Goal: Register for event/course

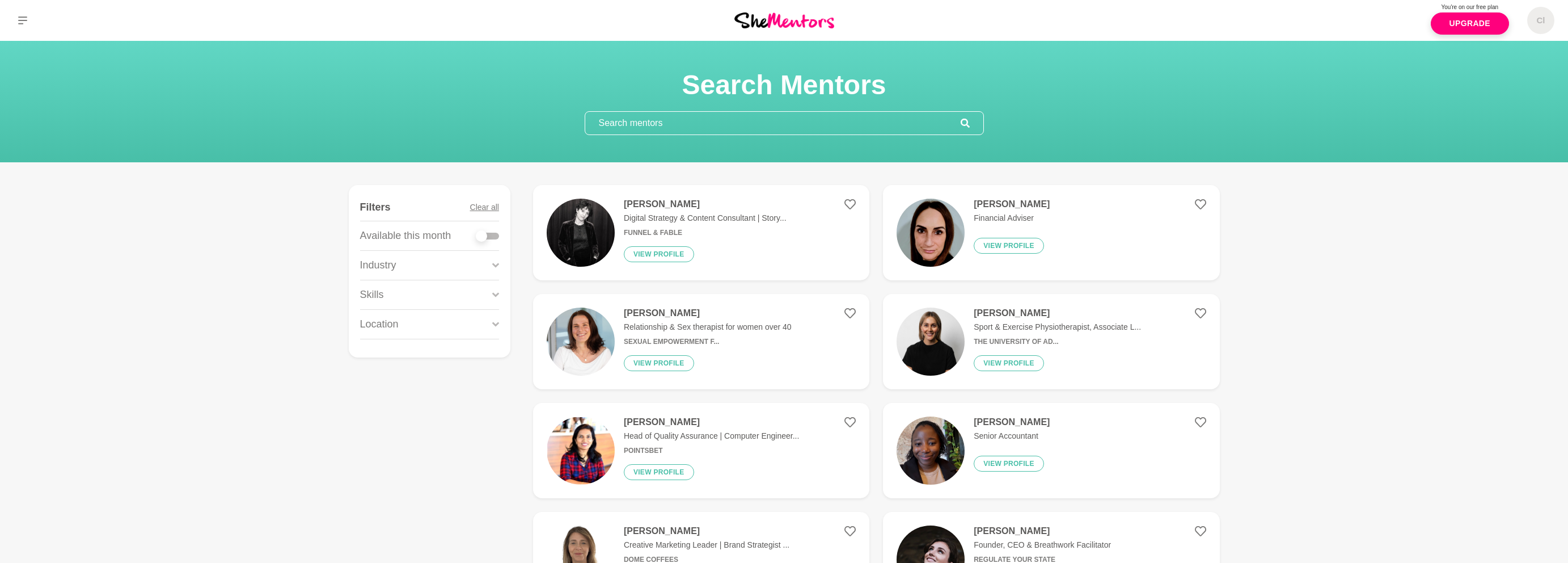
click at [999, 206] on h4 "Natalie Walsh" at bounding box center [1012, 204] width 76 height 11
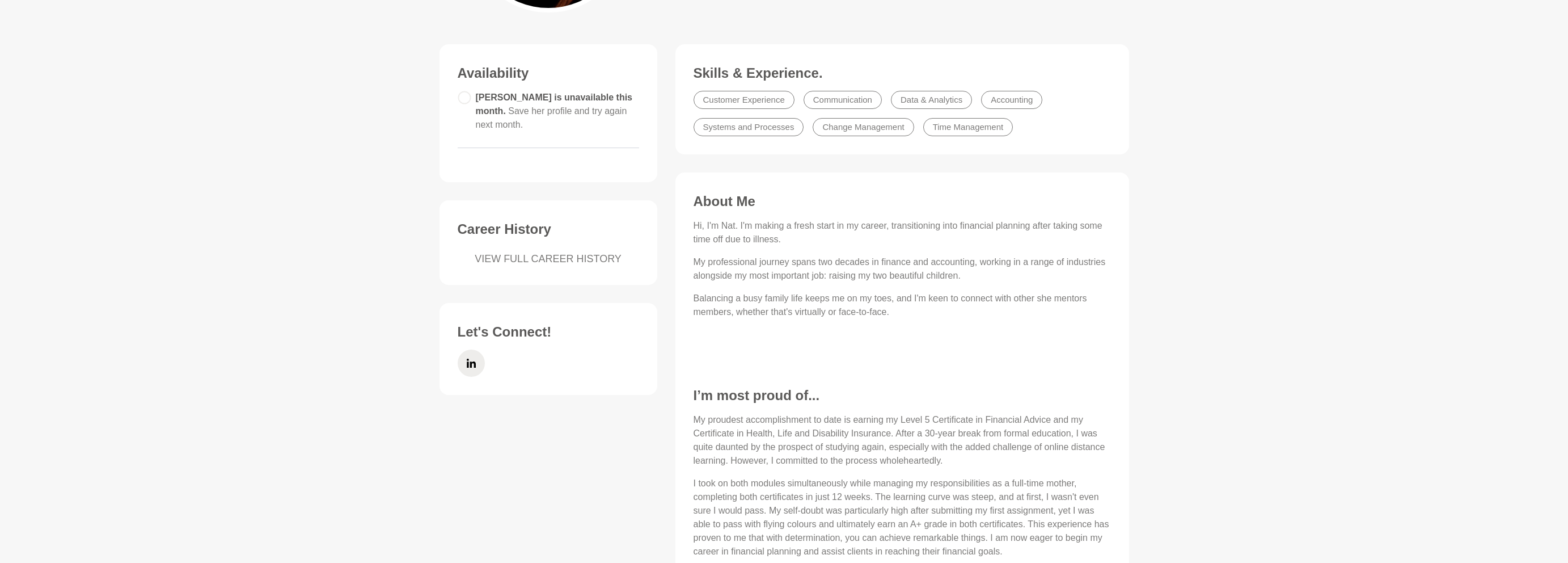
scroll to position [284, 0]
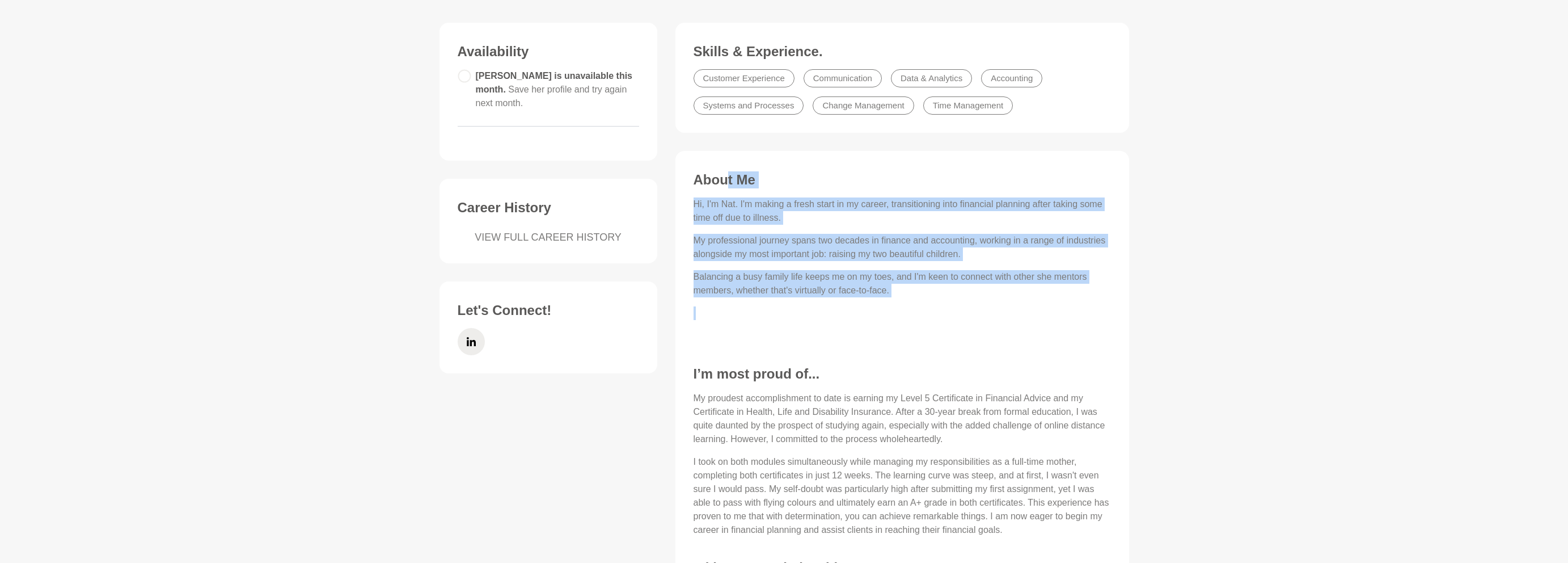
drag, startPoint x: 739, startPoint y: 188, endPoint x: 956, endPoint y: 311, distance: 249.4
click at [956, 311] on div "About Me Hi, I'm Nat. I'm making a fresh start in my career, transitioning into…" at bounding box center [902, 390] width 431 height 439
click at [949, 282] on p "Balancing a busy family life keeps me on my toes, and I'm keen to connect with …" at bounding box center [902, 284] width 417 height 27
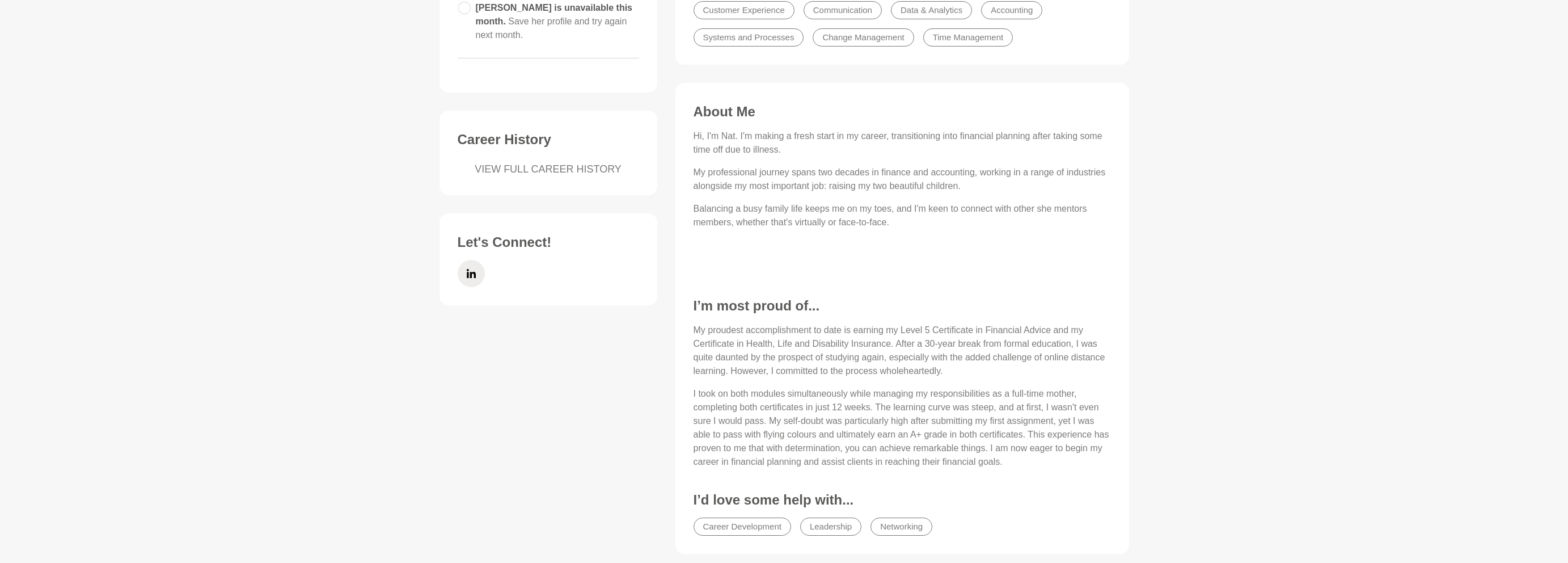
scroll to position [454, 0]
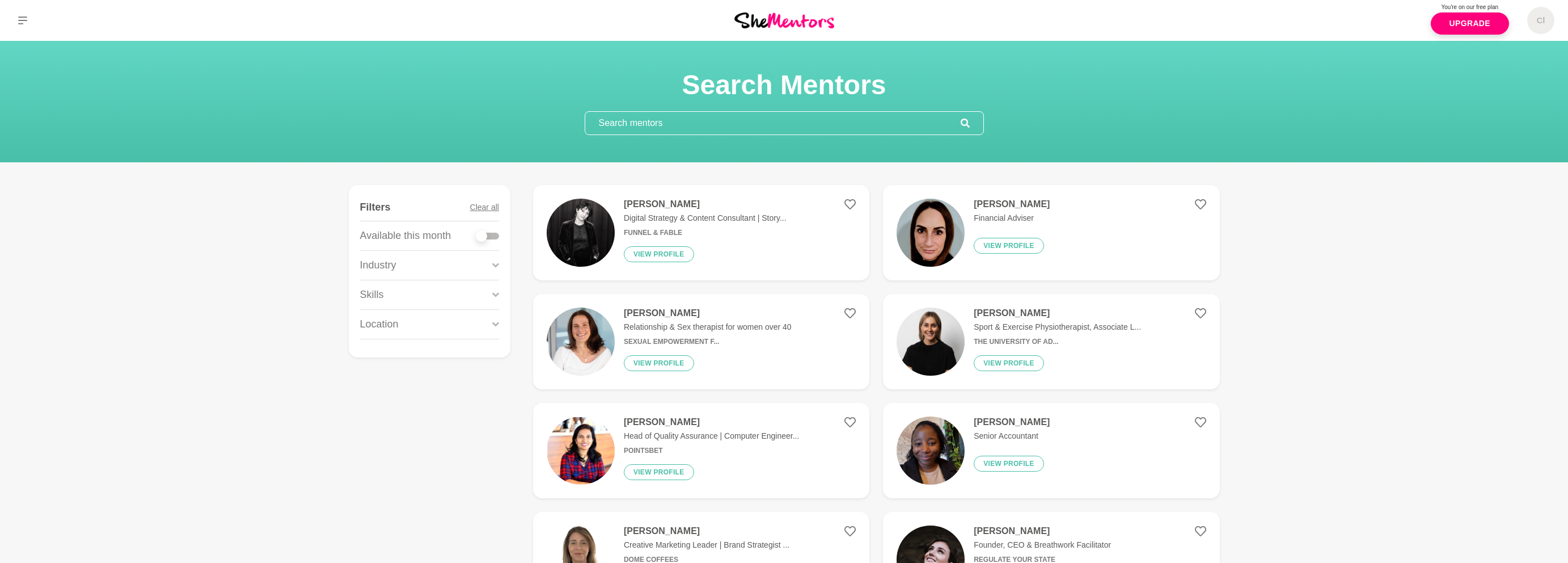
click at [490, 236] on div at bounding box center [487, 236] width 23 height 6
checkbox input "true"
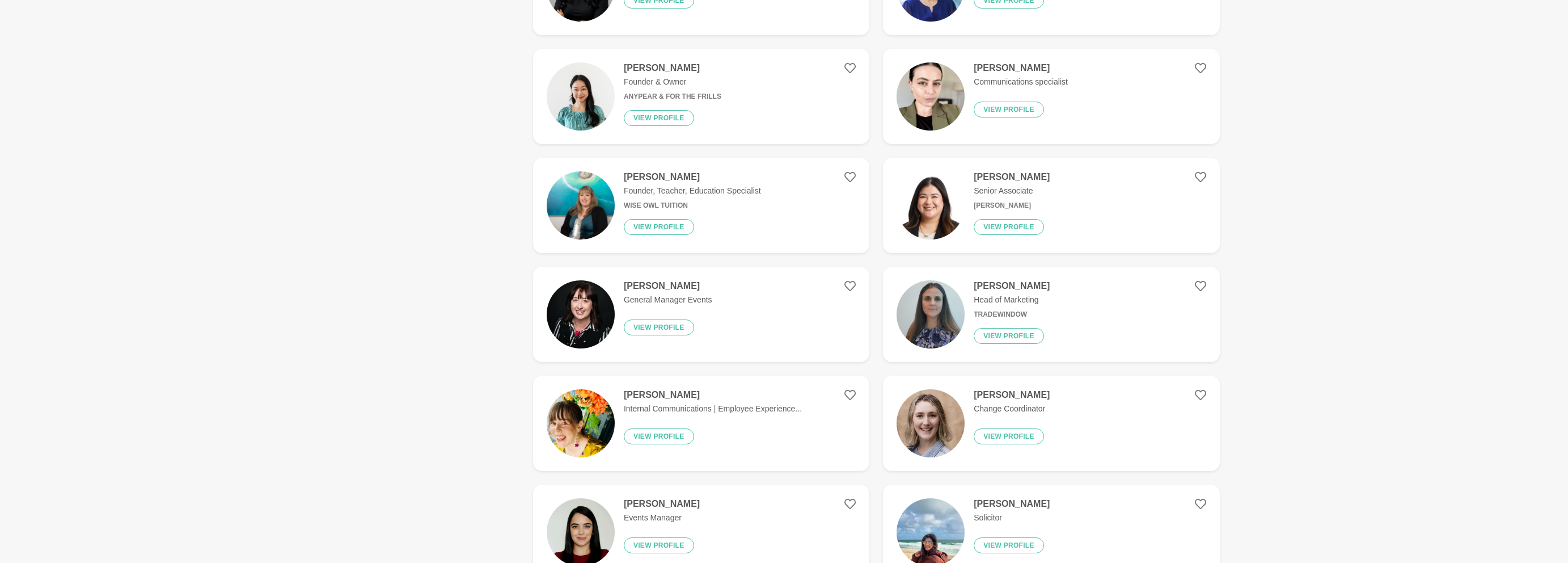
scroll to position [850, 0]
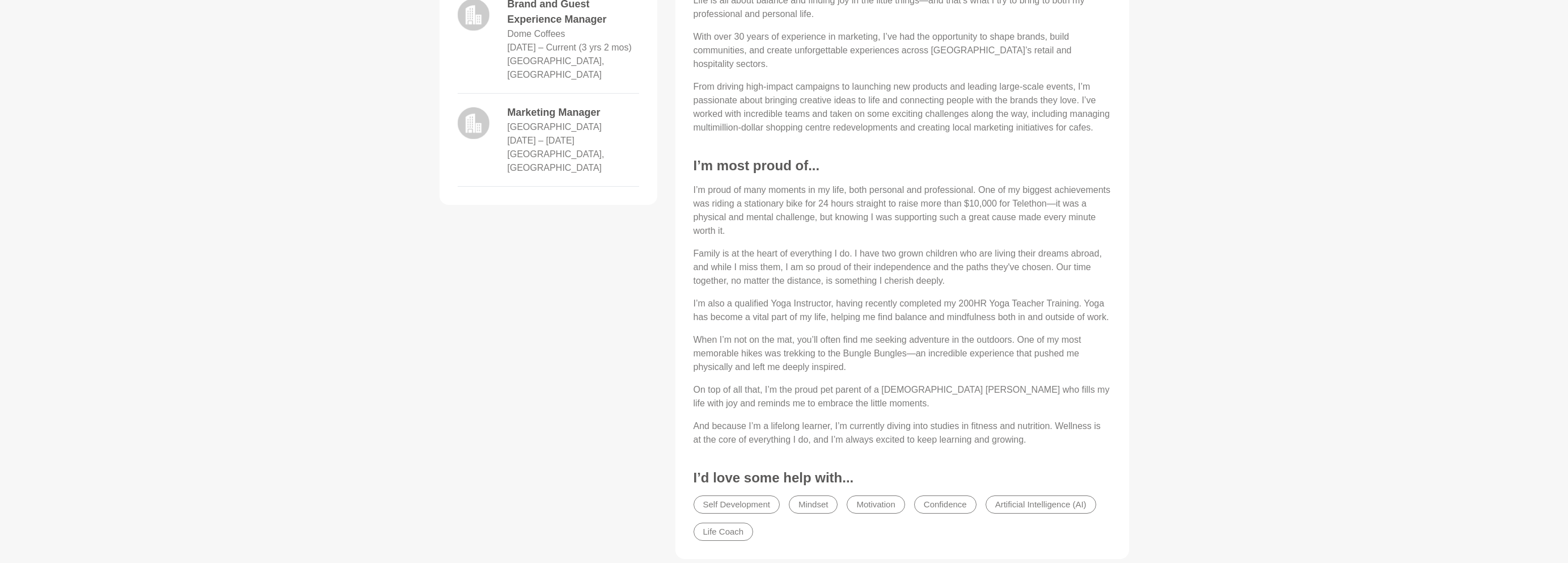
scroll to position [624, 0]
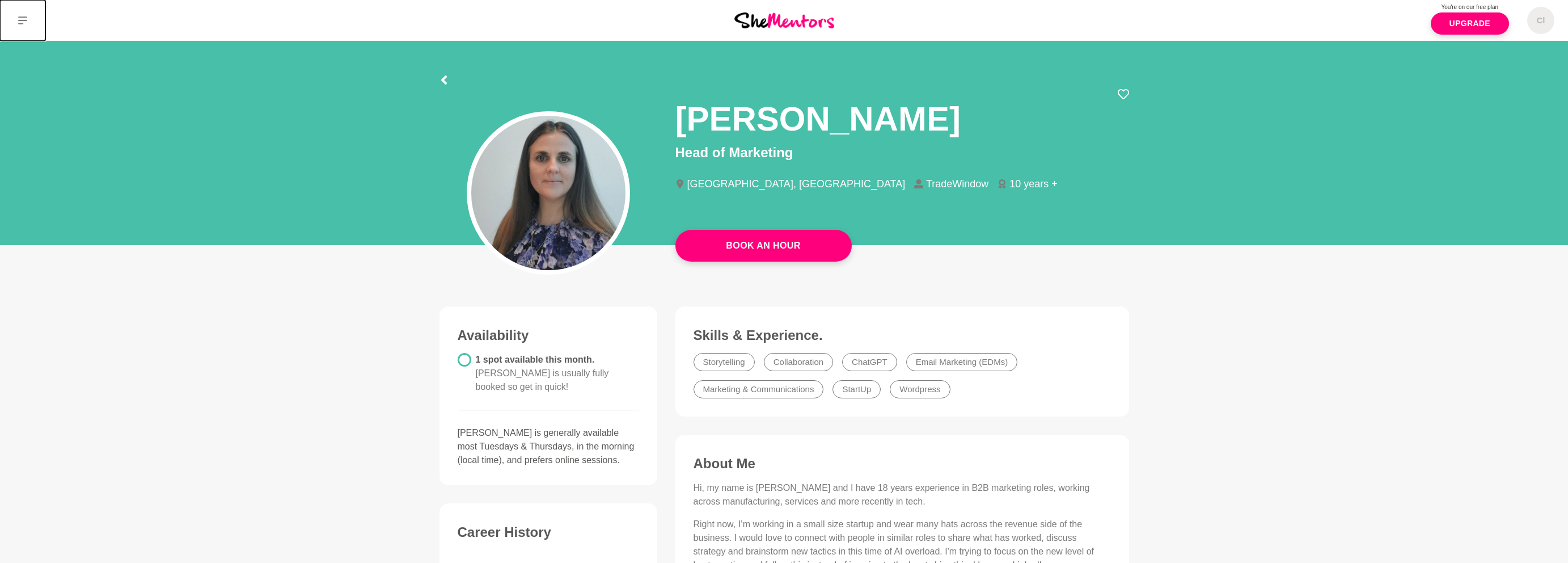
click at [26, 20] on icon at bounding box center [23, 20] width 9 height 8
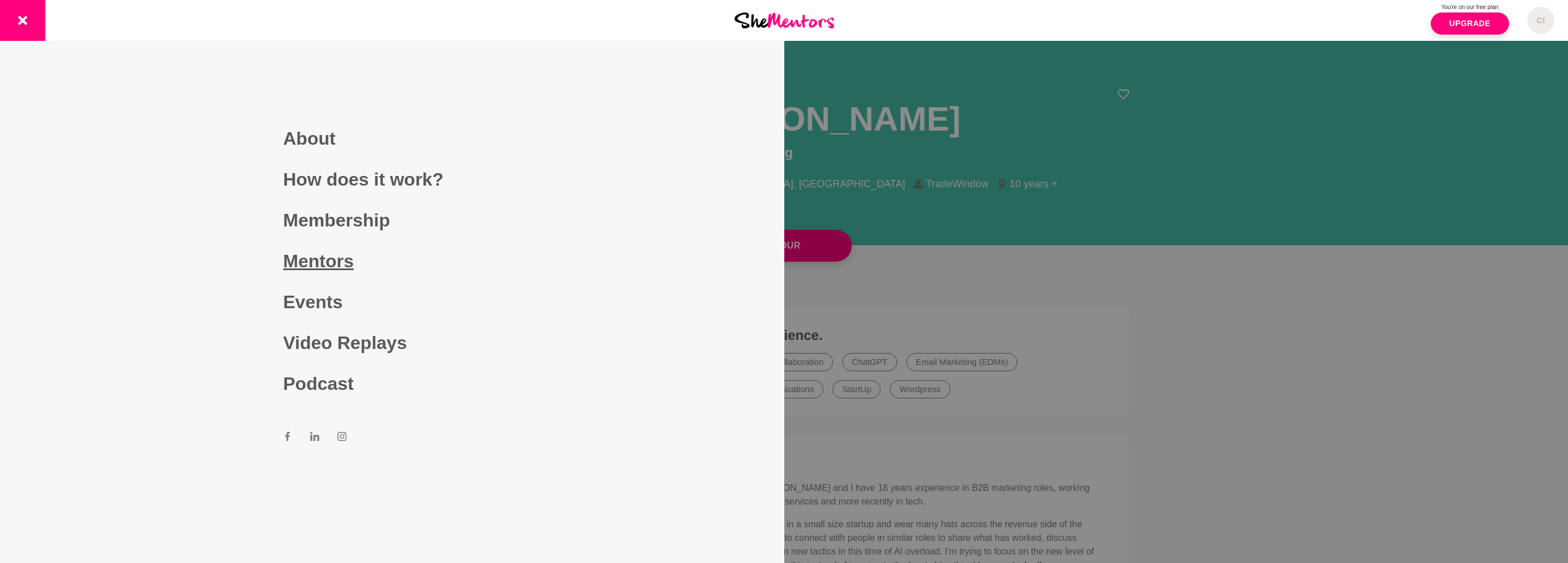
click at [325, 264] on link "Mentors" at bounding box center [391, 260] width 217 height 41
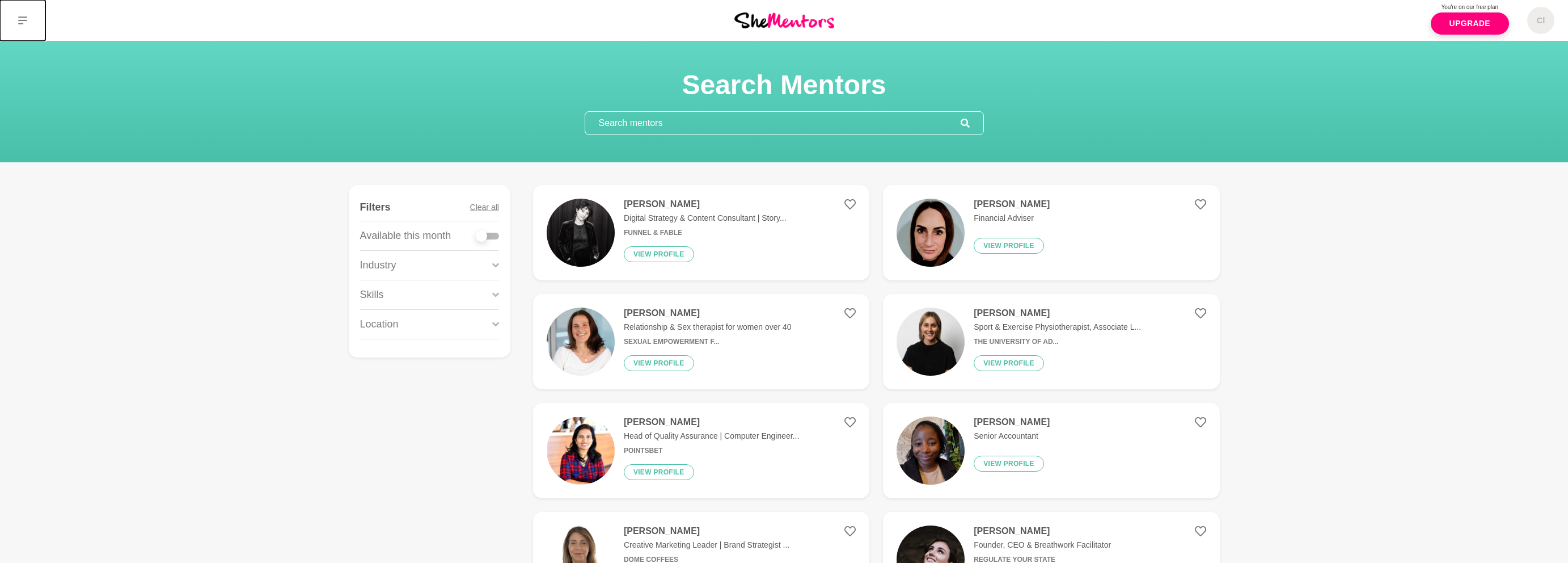
click at [31, 19] on button at bounding box center [23, 20] width 45 height 41
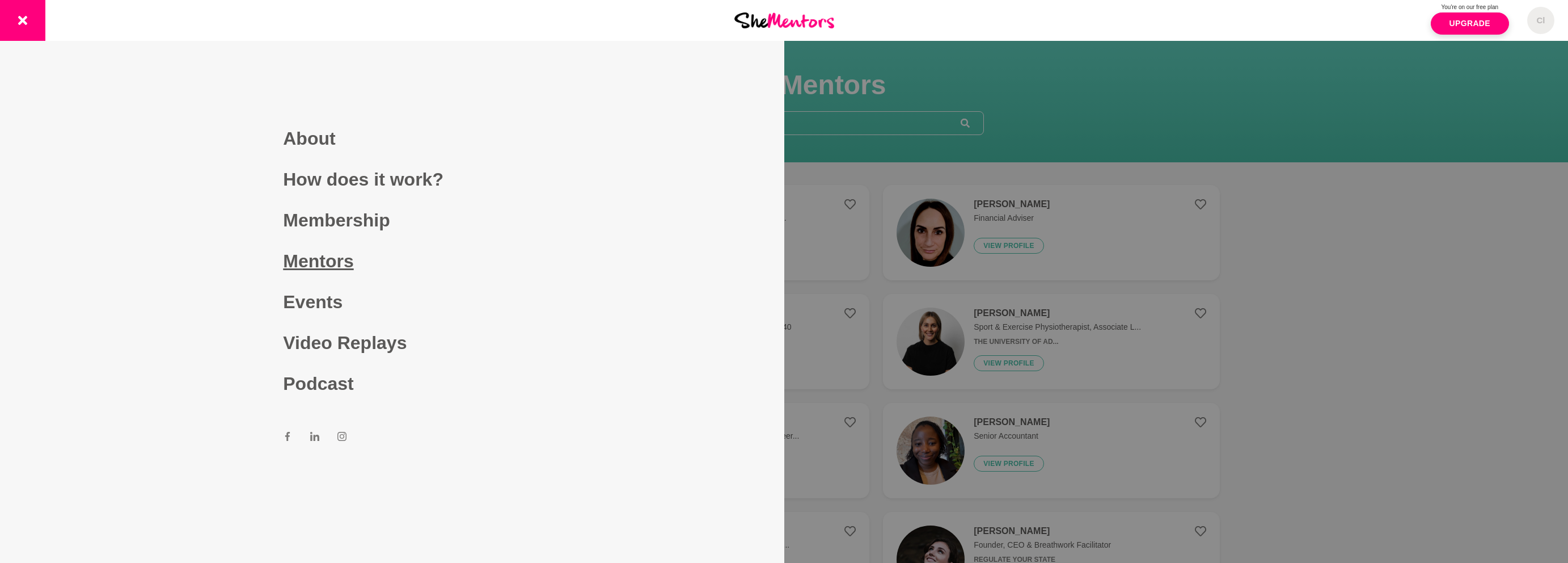
click at [287, 281] on link "Mentors" at bounding box center [391, 260] width 217 height 41
click at [315, 298] on link "Events" at bounding box center [391, 301] width 217 height 41
click at [313, 297] on link "Events" at bounding box center [391, 301] width 217 height 41
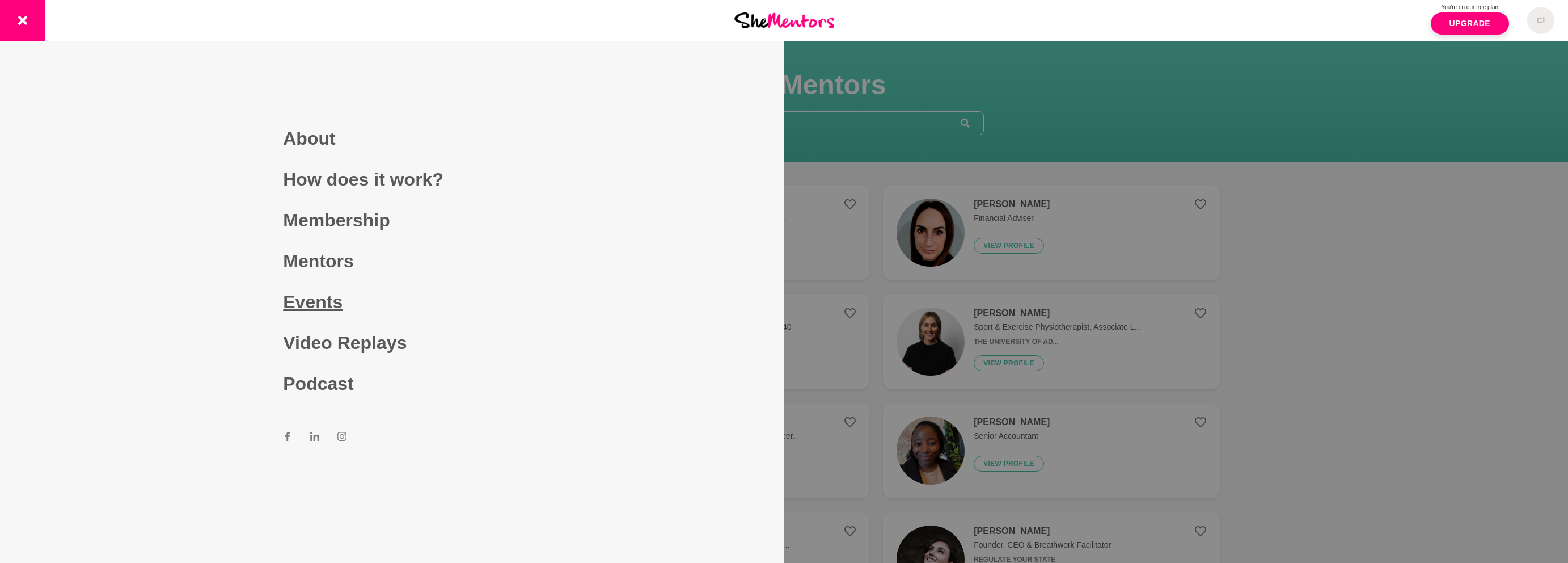
click at [313, 297] on link "Events" at bounding box center [391, 301] width 217 height 41
click at [350, 337] on link "Video Replays" at bounding box center [391, 342] width 217 height 41
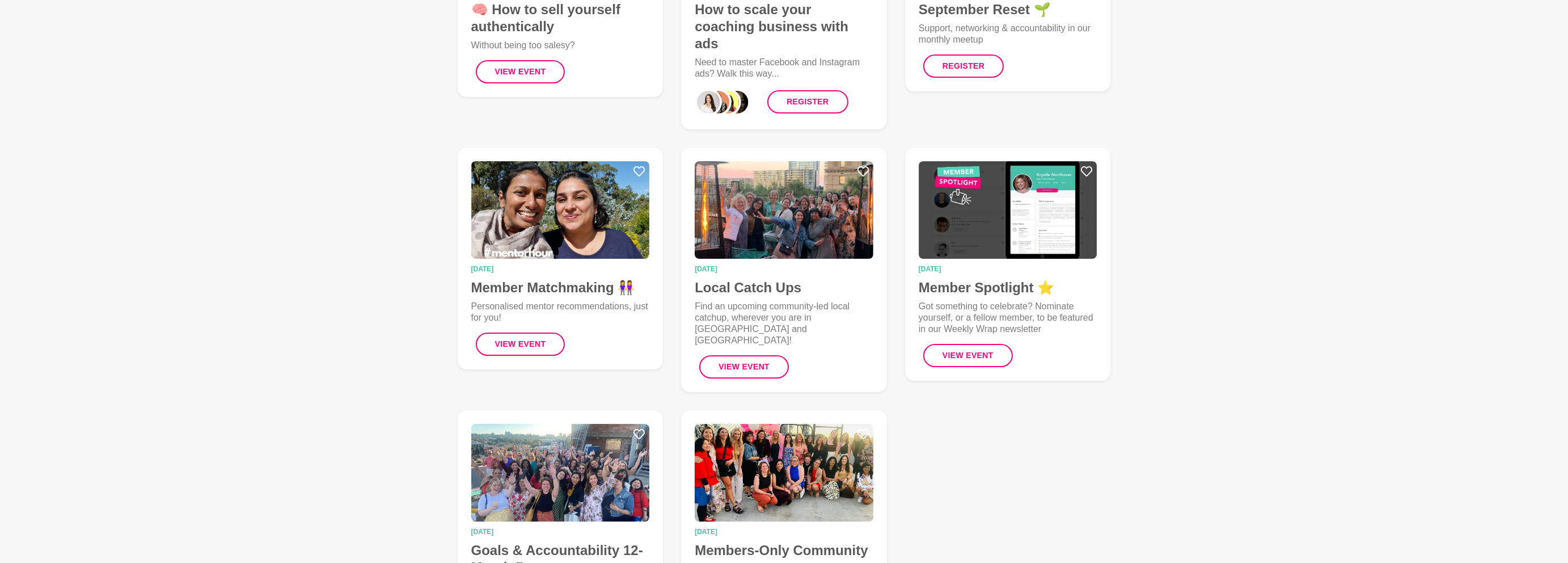
scroll to position [284, 0]
click at [777, 229] on img at bounding box center [784, 210] width 178 height 97
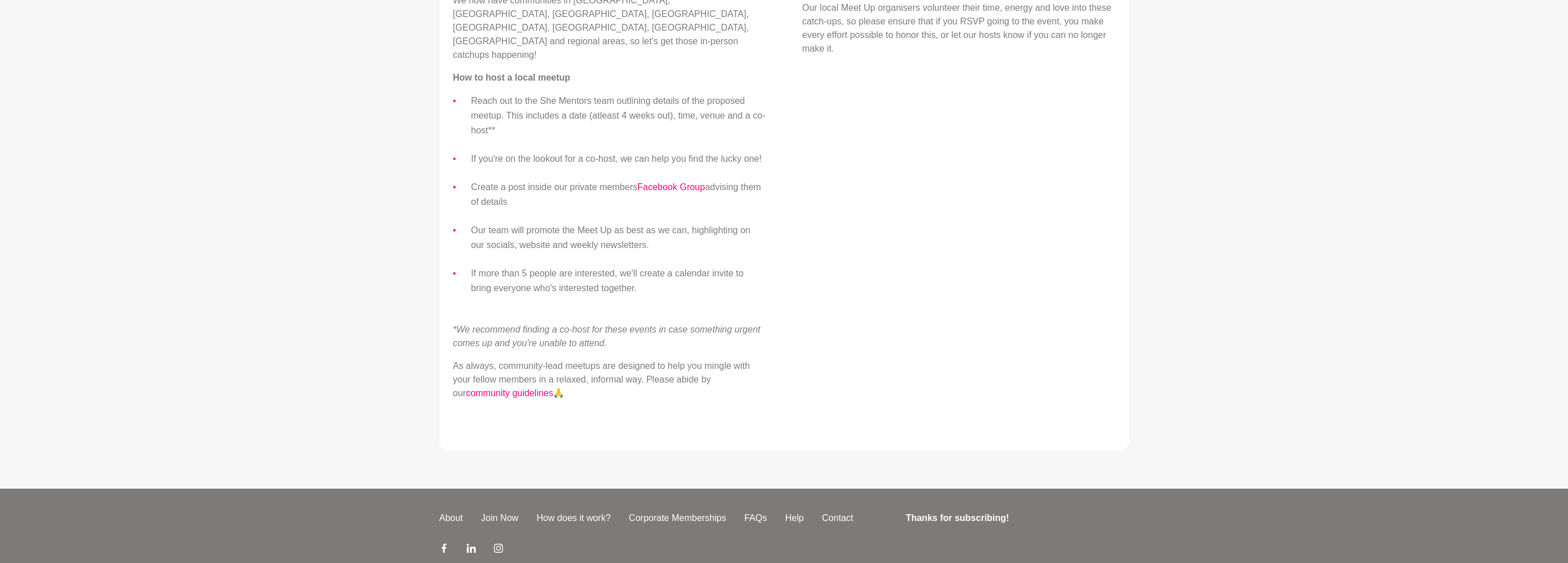
scroll to position [531, 0]
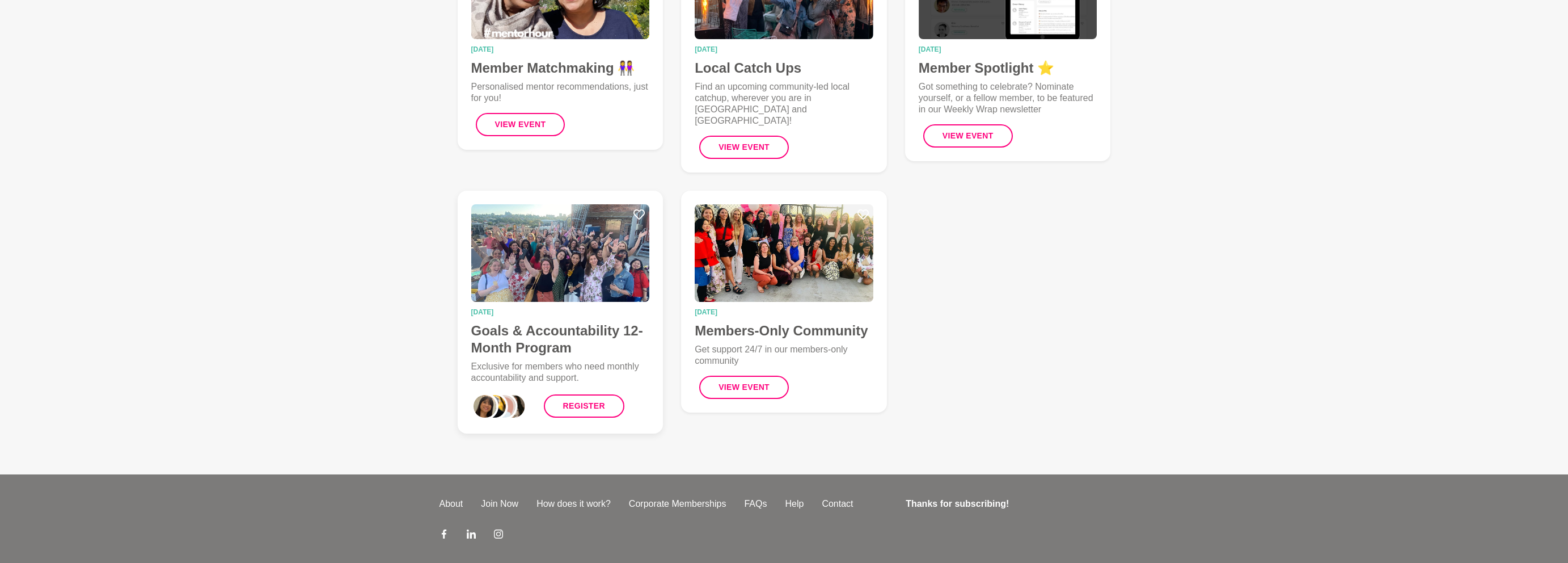
scroll to position [483, 0]
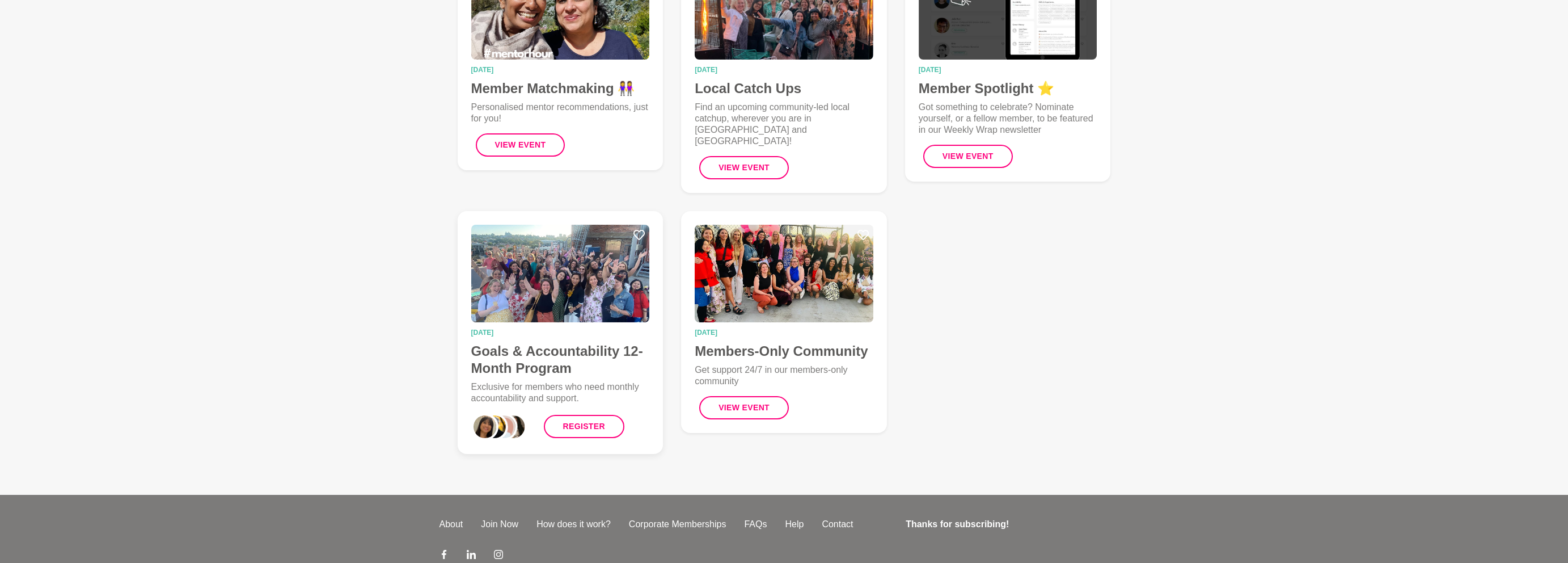
click at [614, 202] on div "31 December 2025 Goals & Accountability 12-Month Program Exclusive for members …" at bounding box center [560, 332] width 224 height 261
click at [591, 253] on img at bounding box center [560, 273] width 178 height 97
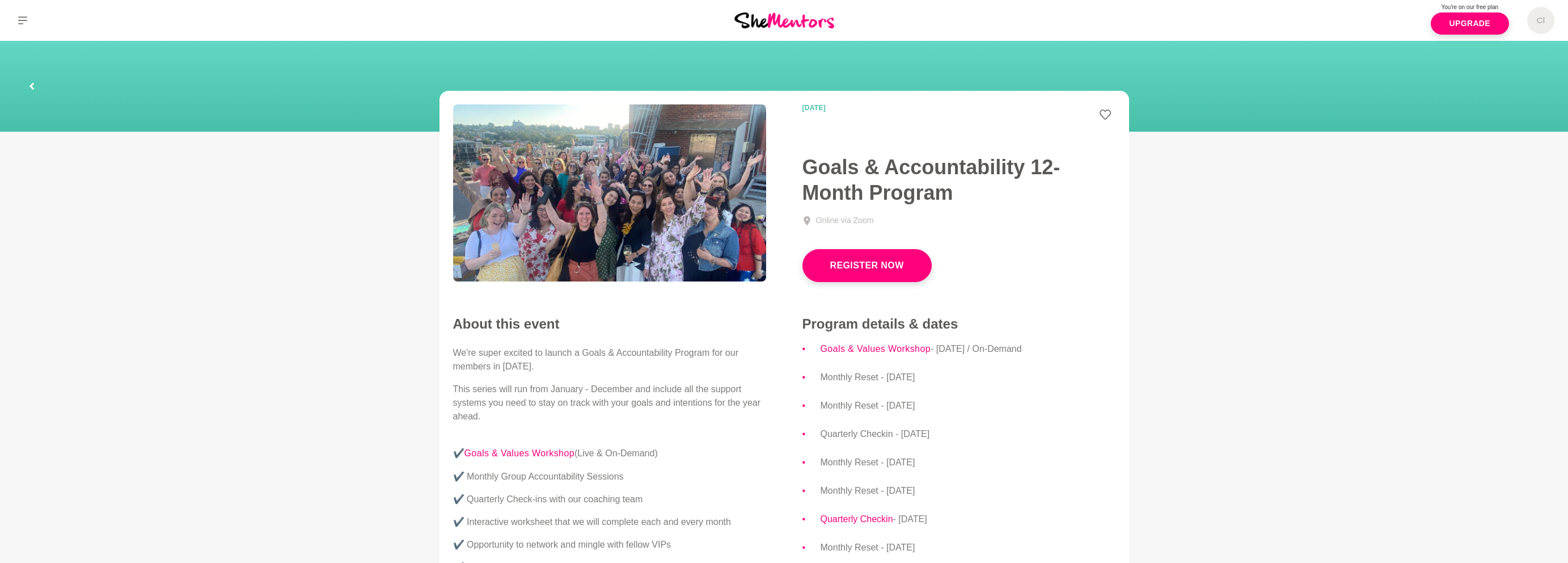
drag, startPoint x: 974, startPoint y: 341, endPoint x: 1028, endPoint y: 377, distance: 64.9
click at [1028, 377] on ul "Goals & Values Workshop - Friday 31 January / On-Demand Monthly Reset - Tuesday…" at bounding box center [959, 490] width 313 height 298
click at [986, 384] on li "Monthly Reset - Tuesday 4 March" at bounding box center [968, 377] width 295 height 15
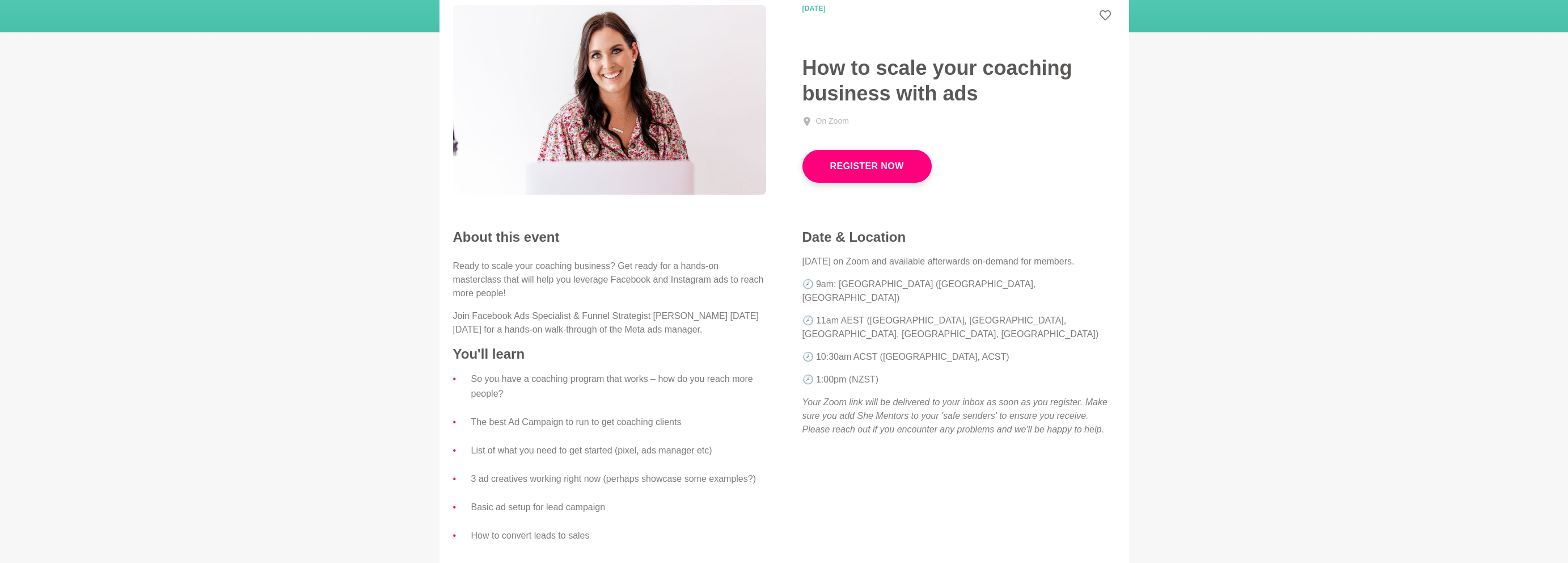
scroll to position [114, 0]
